Goal: Book appointment/travel/reservation

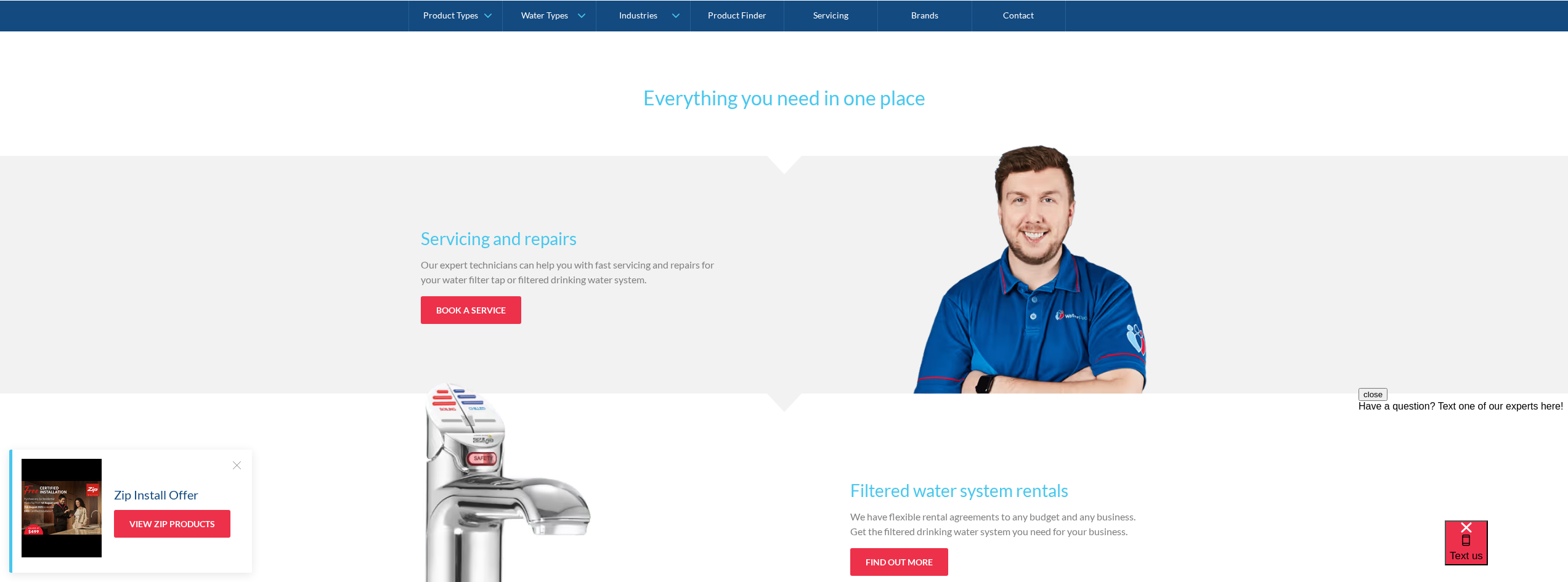
scroll to position [923, 0]
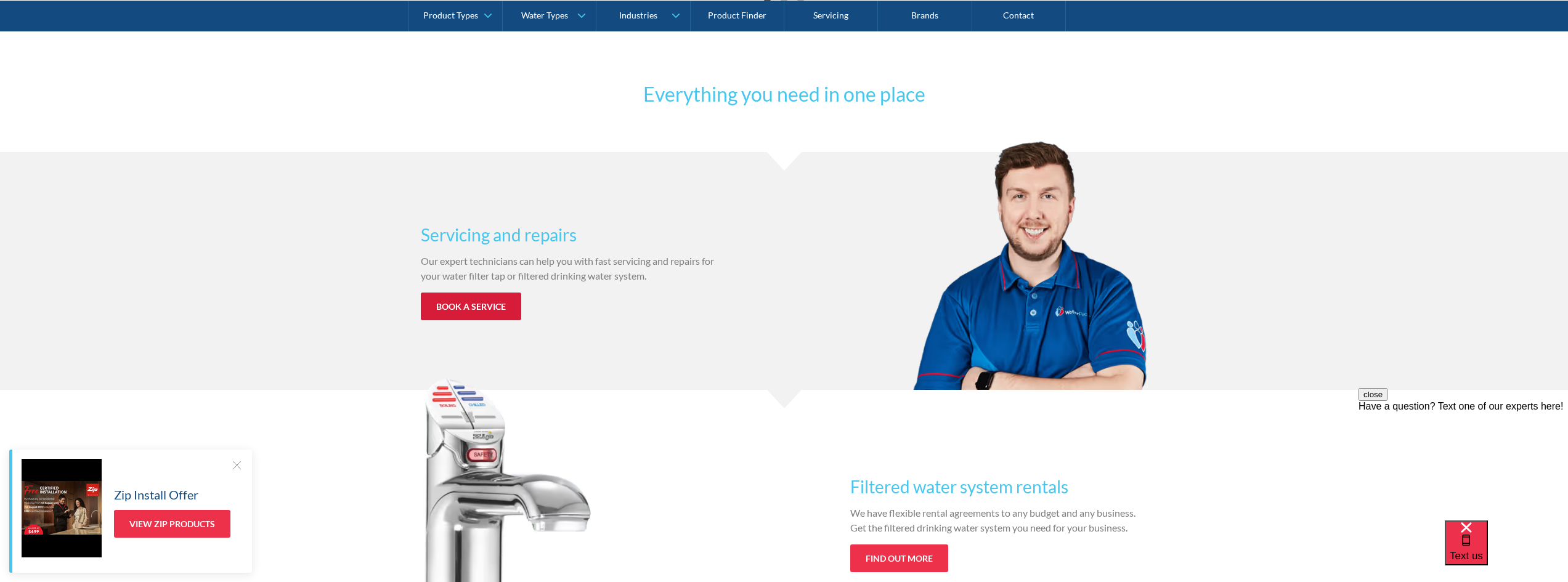
click at [474, 312] on link "Book a service" at bounding box center [471, 306] width 100 height 28
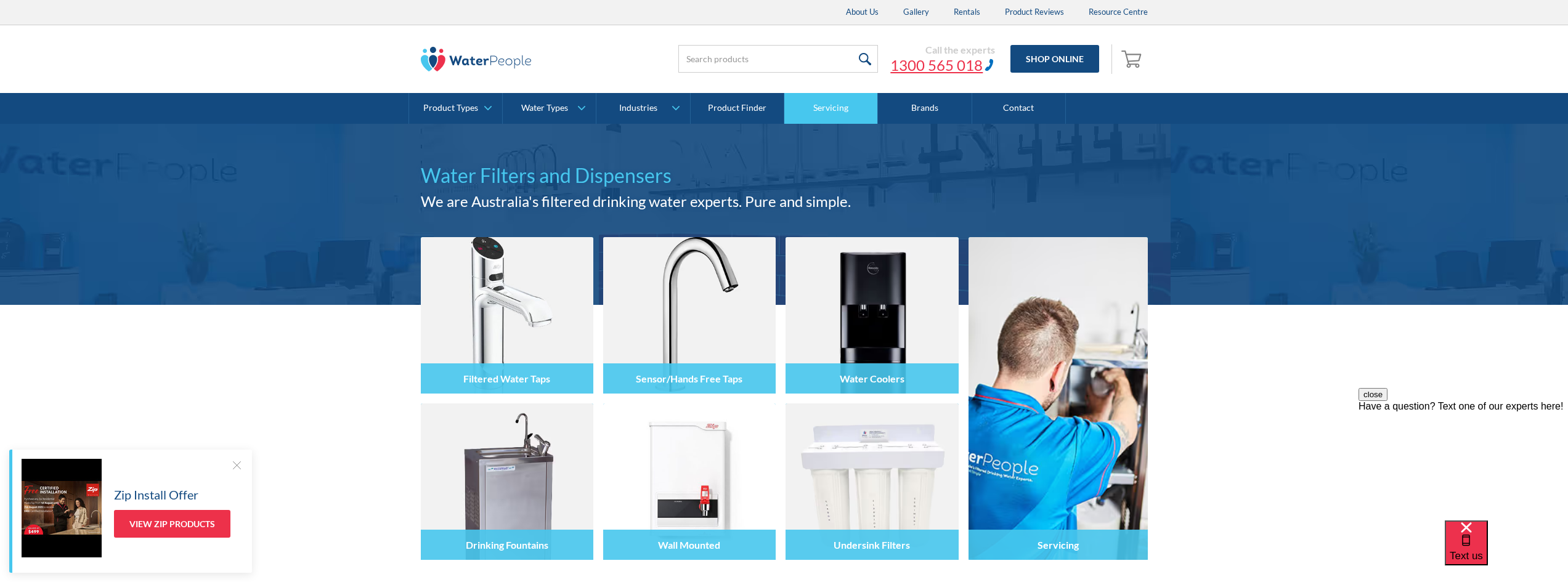
click at [836, 103] on link "Servicing" at bounding box center [831, 109] width 94 height 31
